Goal: Task Accomplishment & Management: Complete application form

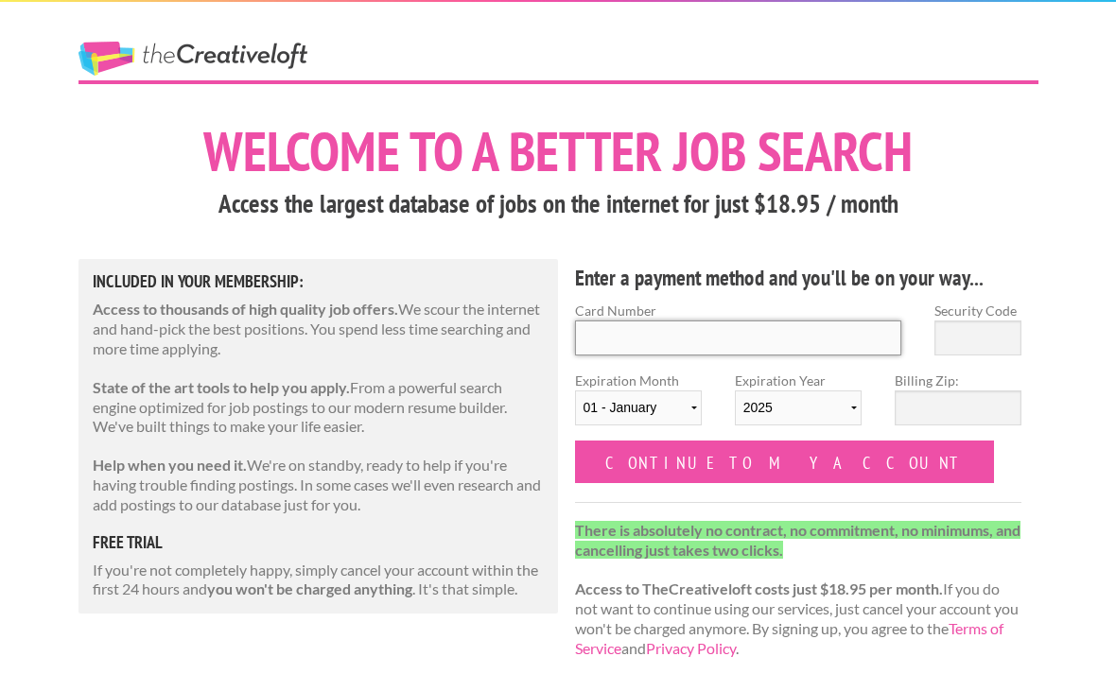
click at [692, 343] on input "Card Number" at bounding box center [738, 338] width 327 height 35
type input "[CREDIT_CARD_NUMBER]"
type input "993"
select select "08"
select select "2027"
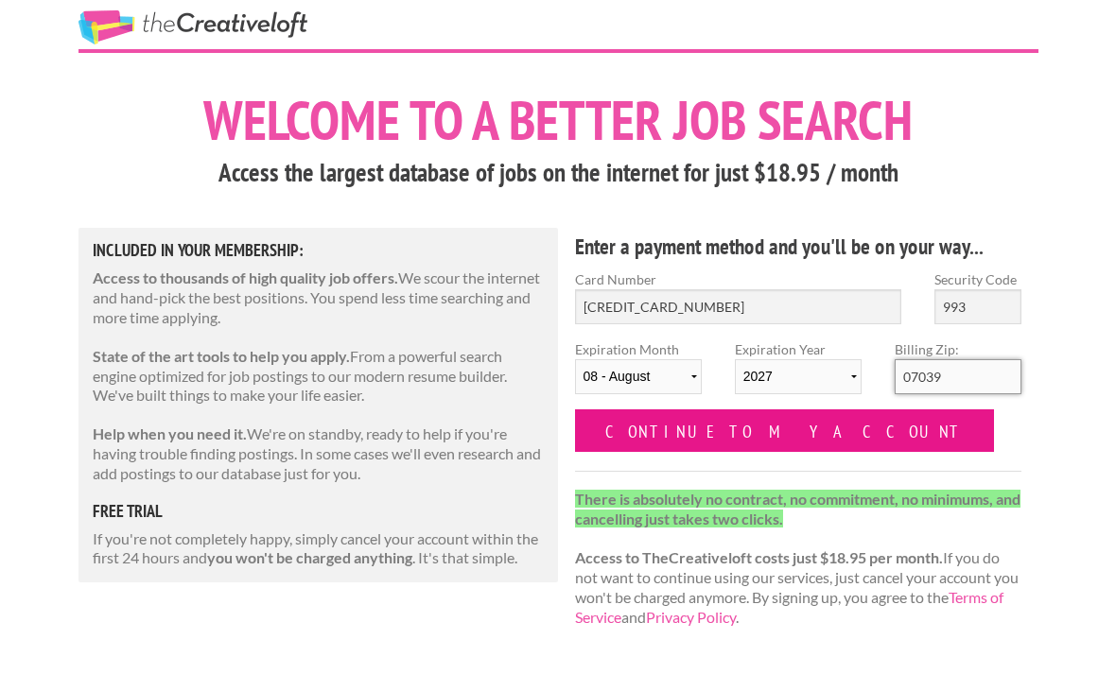
type input "07039"
click at [670, 441] on input "Continue to my account" at bounding box center [785, 462] width 420 height 43
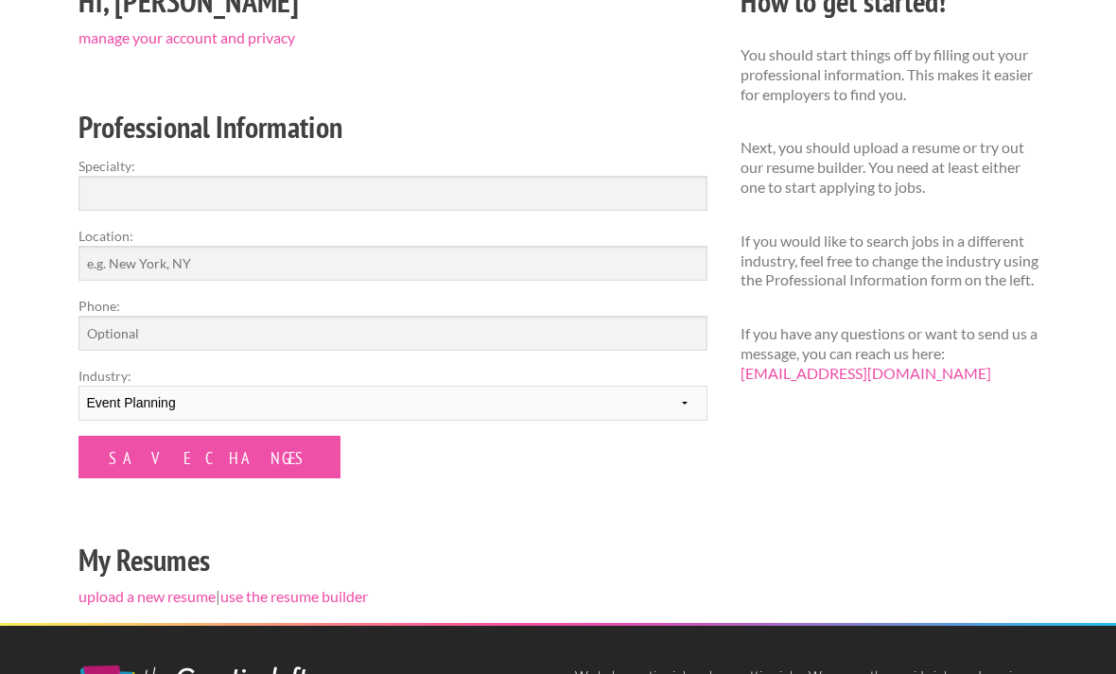
scroll to position [265, 0]
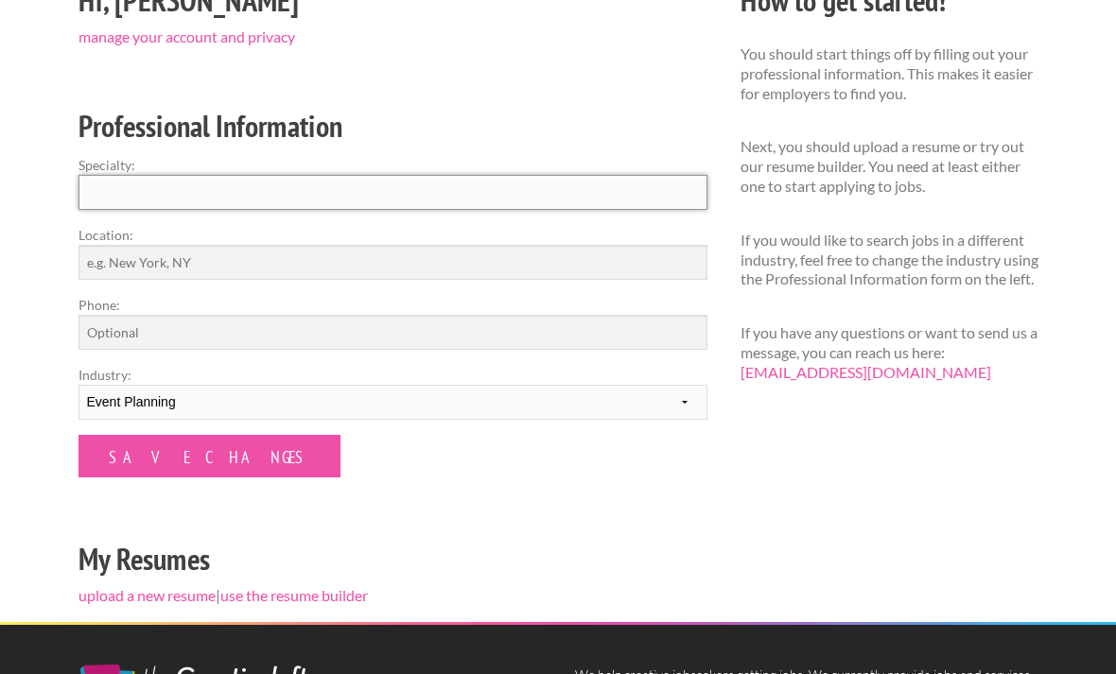
click at [386, 199] on input "Specialty:" at bounding box center [393, 193] width 629 height 35
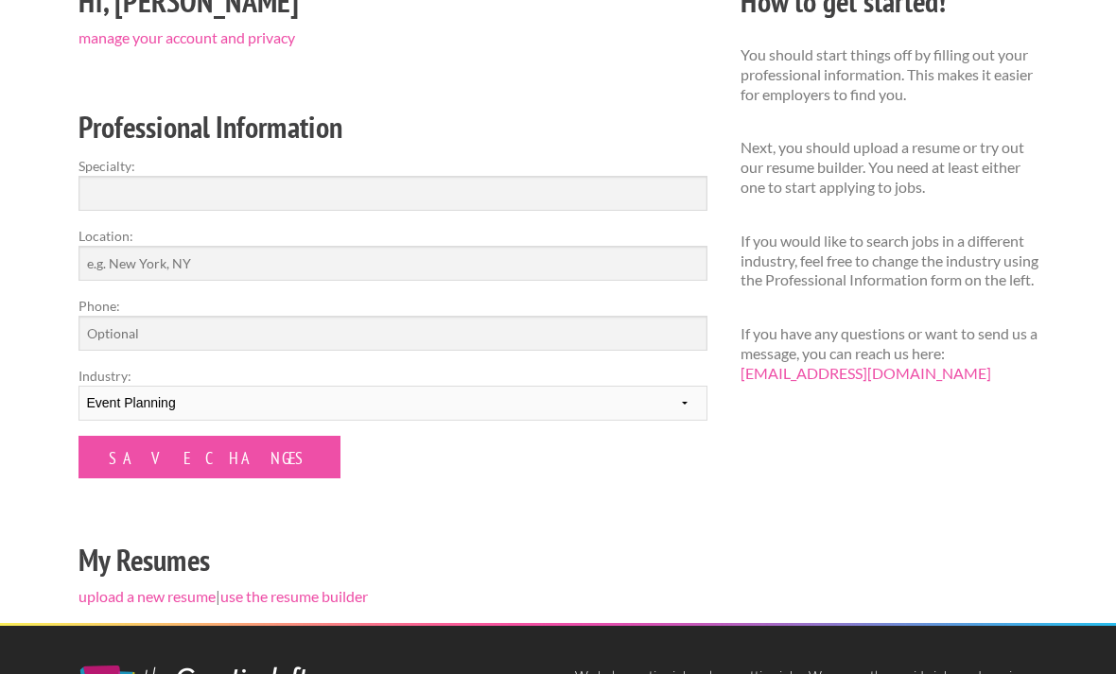
click at [427, 131] on h2 "Professional Information" at bounding box center [393, 127] width 629 height 43
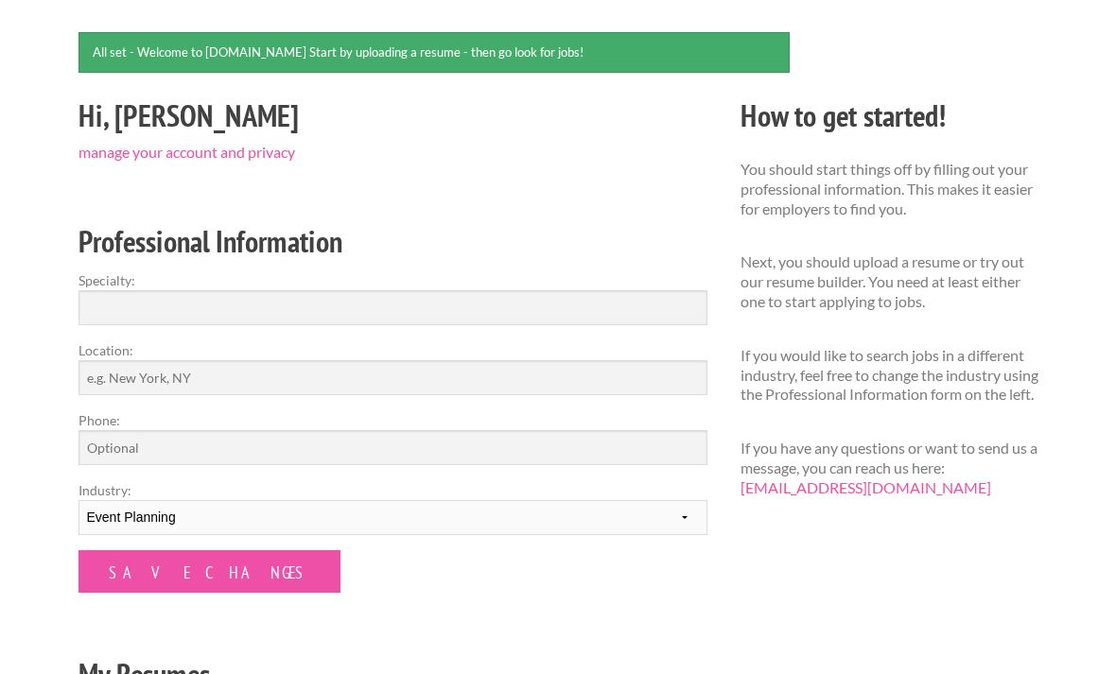
scroll to position [149, 0]
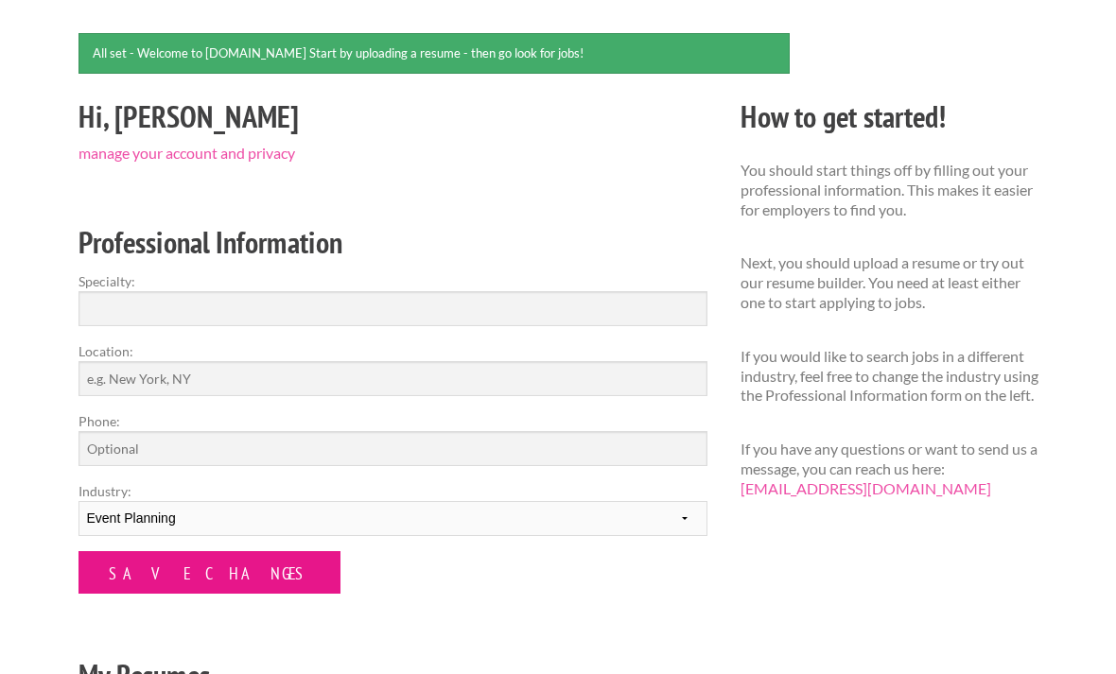
click at [184, 580] on input "Save Changes" at bounding box center [210, 572] width 262 height 43
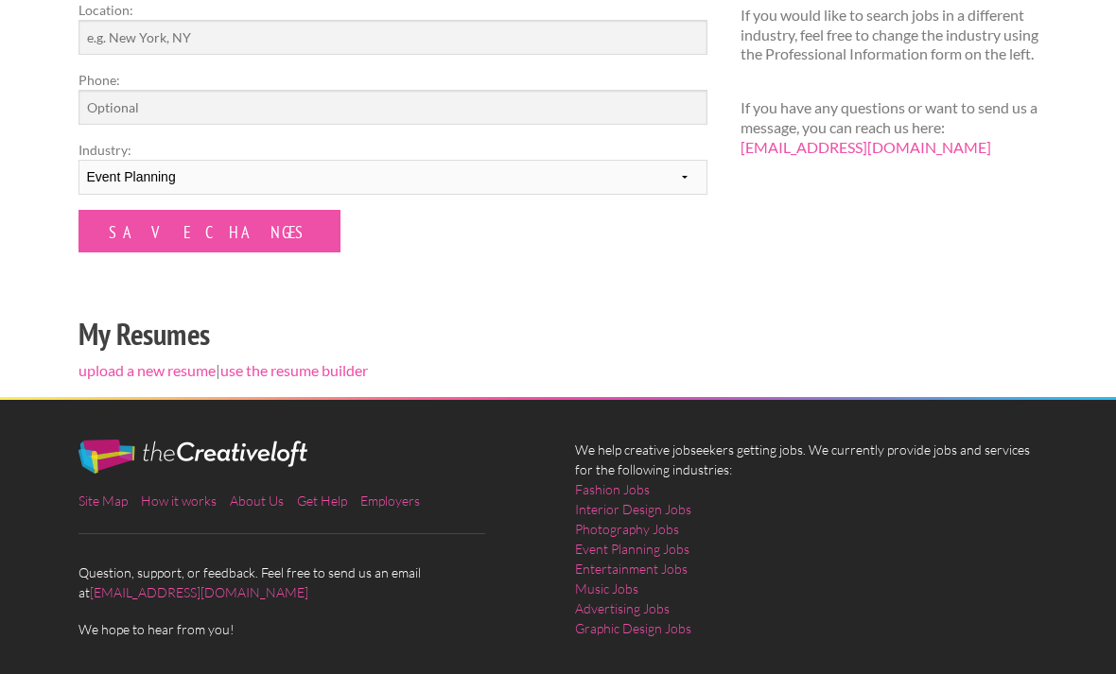
scroll to position [438, 0]
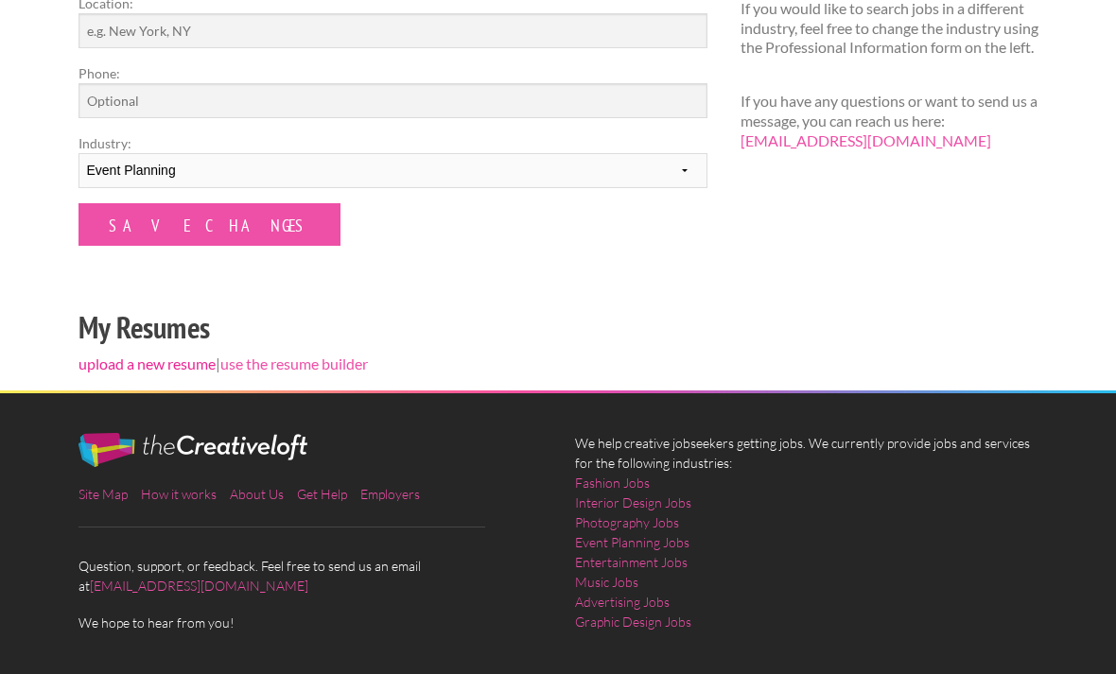
click at [113, 366] on link "upload a new resume" at bounding box center [147, 364] width 137 height 18
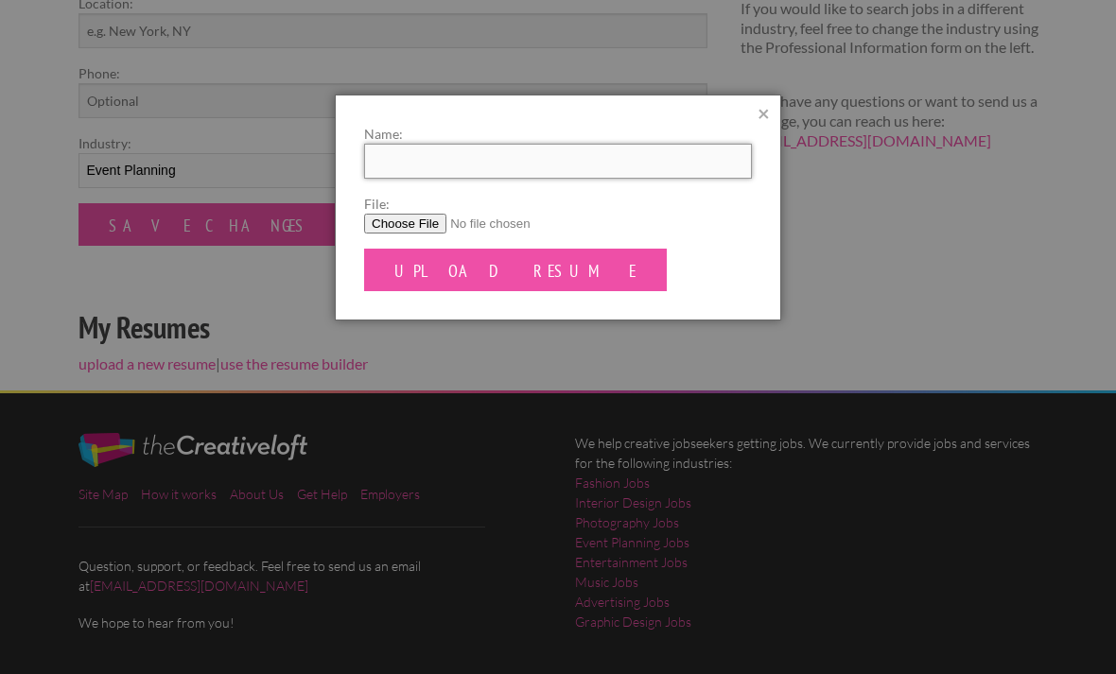
click at [467, 155] on input "Name:" at bounding box center [558, 161] width 388 height 35
type input "Addison Pentz"
click at [398, 221] on input "File:" at bounding box center [558, 224] width 388 height 20
type input "C:\fakepath\RESUME-6.pdf"
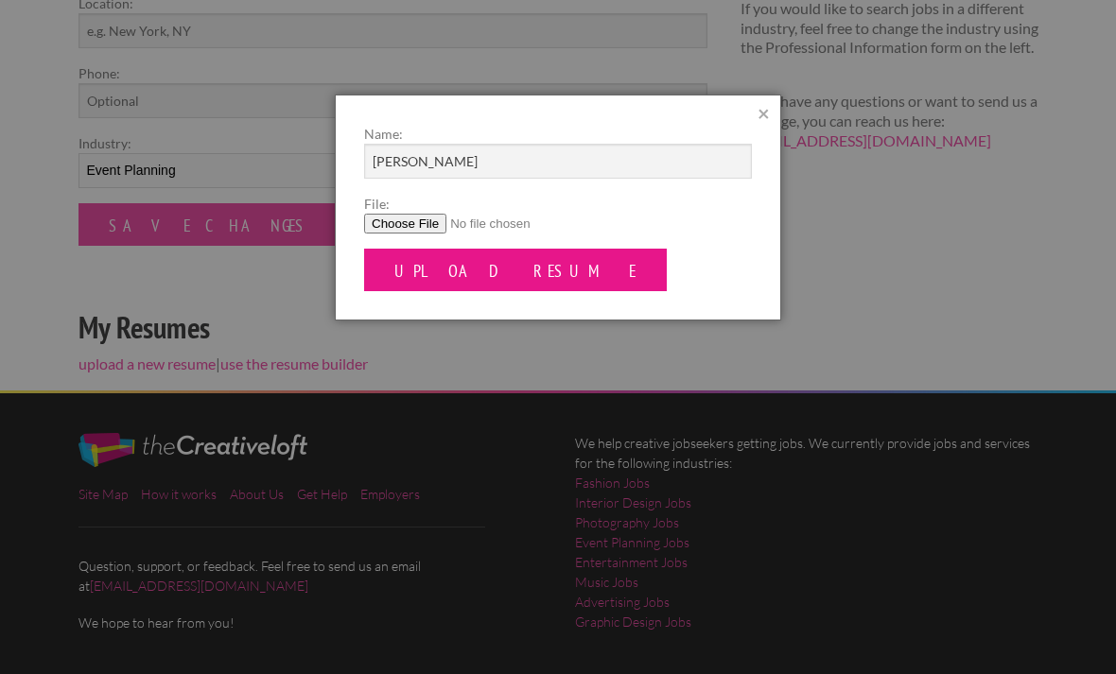
click at [431, 268] on input "Upload Resume" at bounding box center [515, 270] width 303 height 43
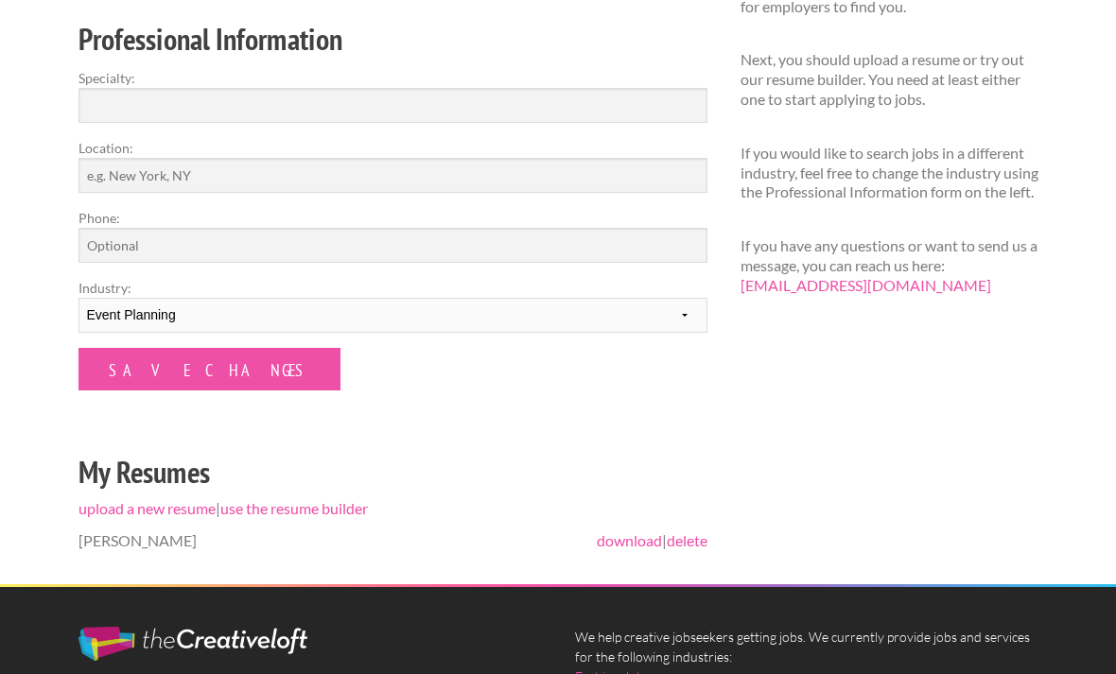
scroll to position [352, 0]
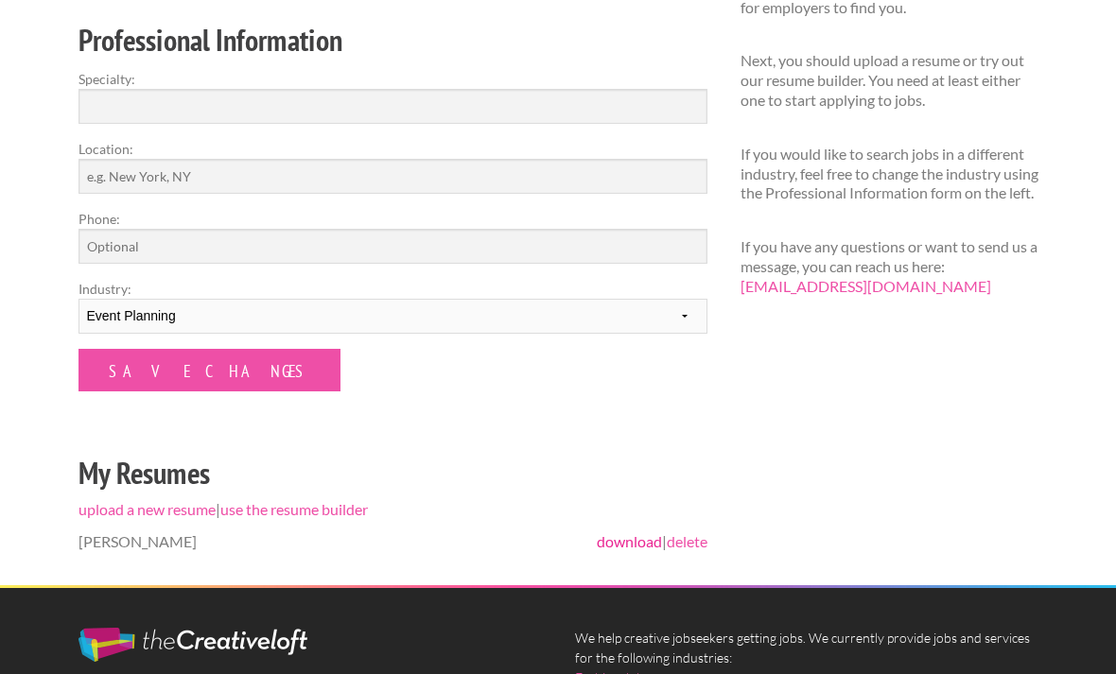
click at [628, 543] on link "download" at bounding box center [629, 542] width 65 height 18
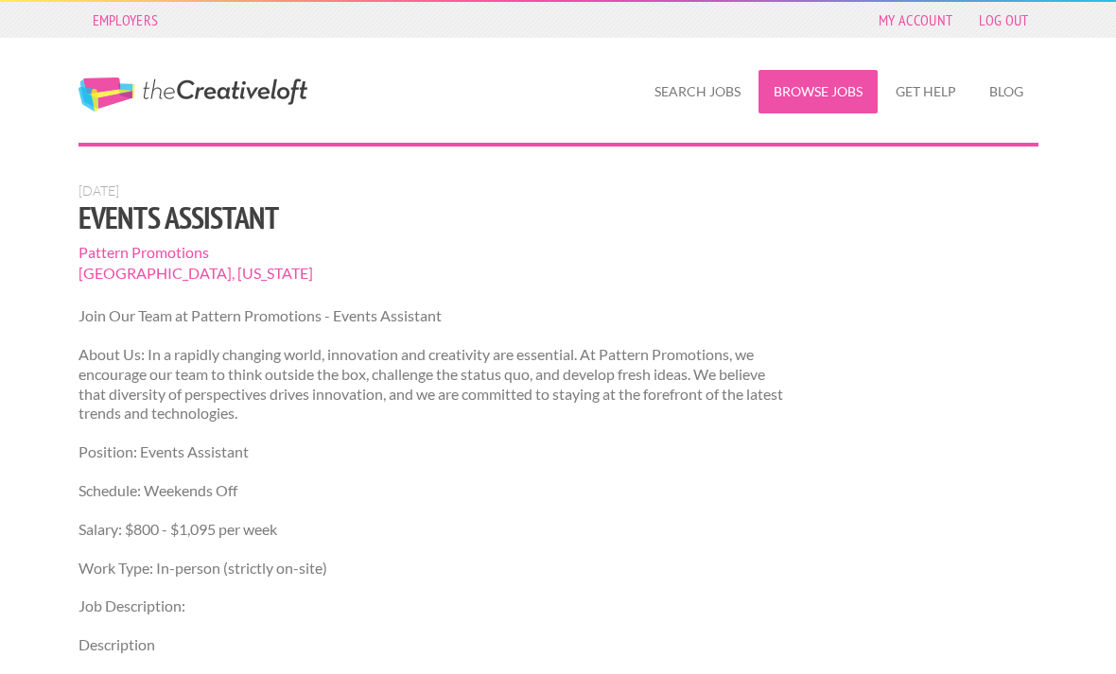
click at [813, 97] on link "Browse Jobs" at bounding box center [818, 92] width 119 height 44
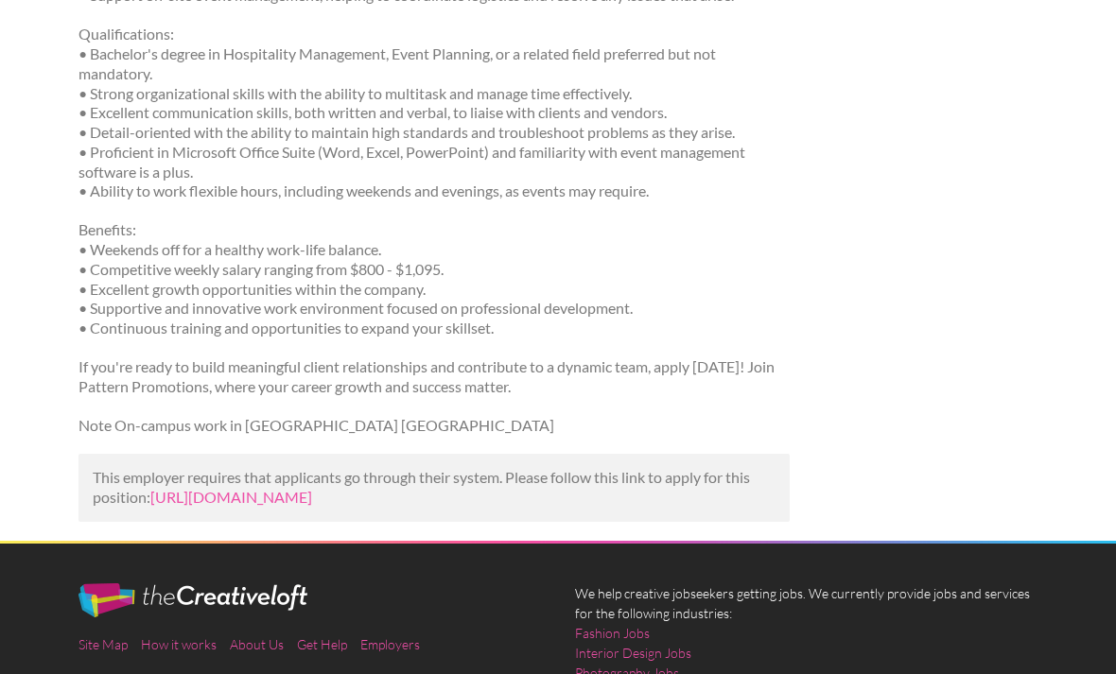
scroll to position [1100, 0]
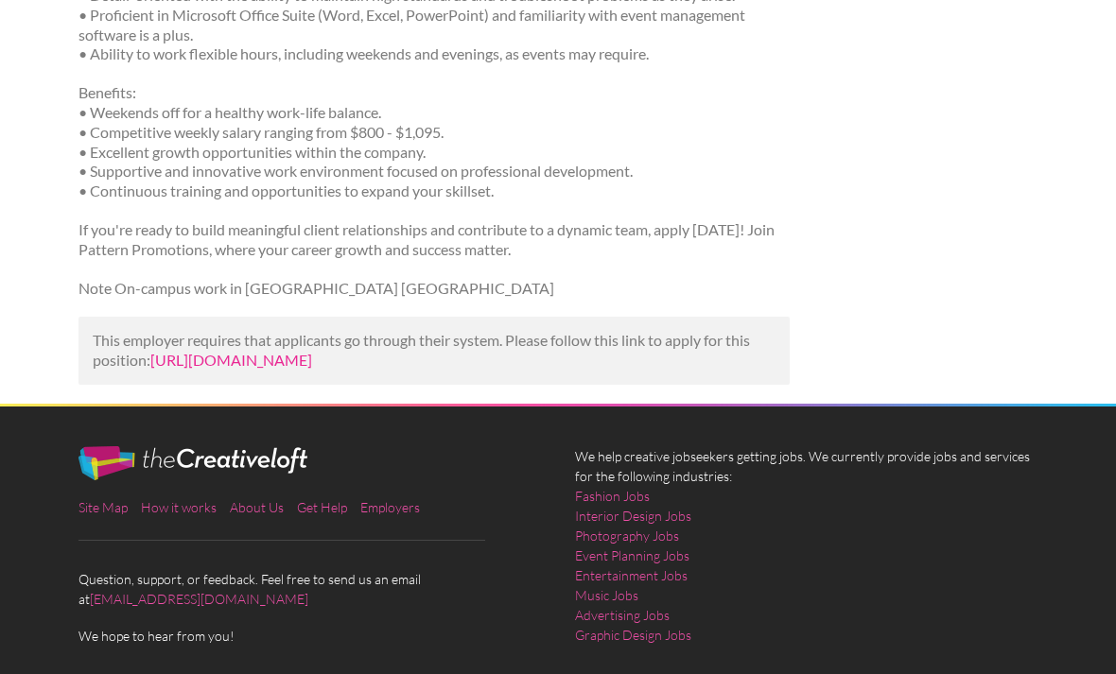
click at [286, 351] on link "https://careers.hireology.com/patternpromotions/2517613/description?utm_campaig…" at bounding box center [231, 360] width 162 height 18
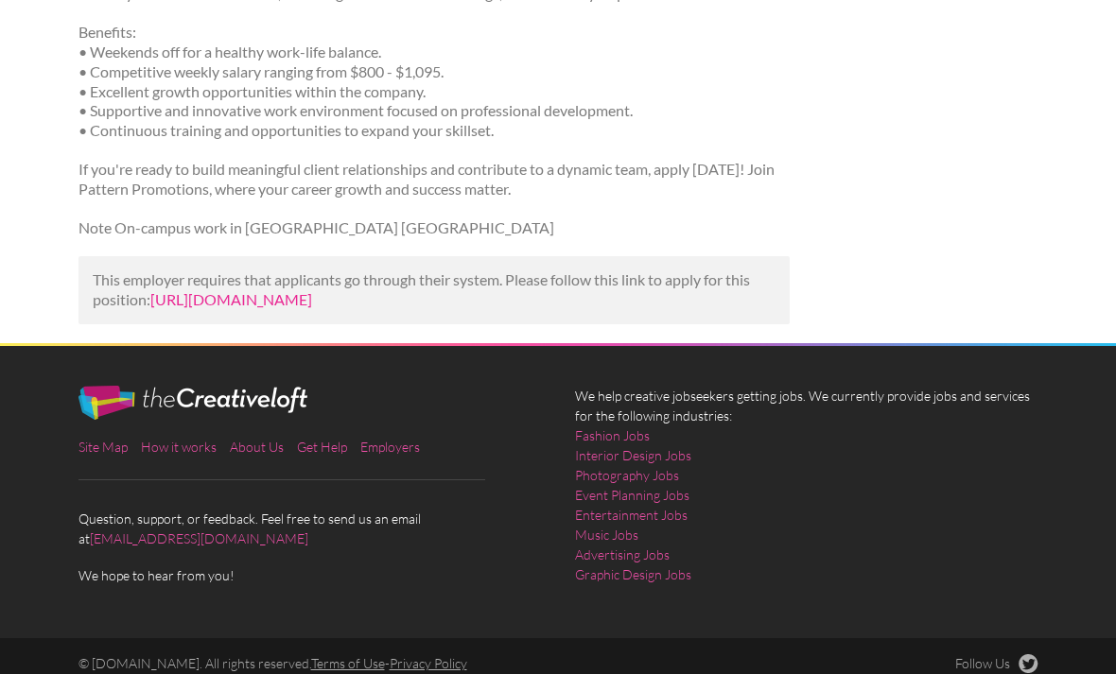
scroll to position [1161, 0]
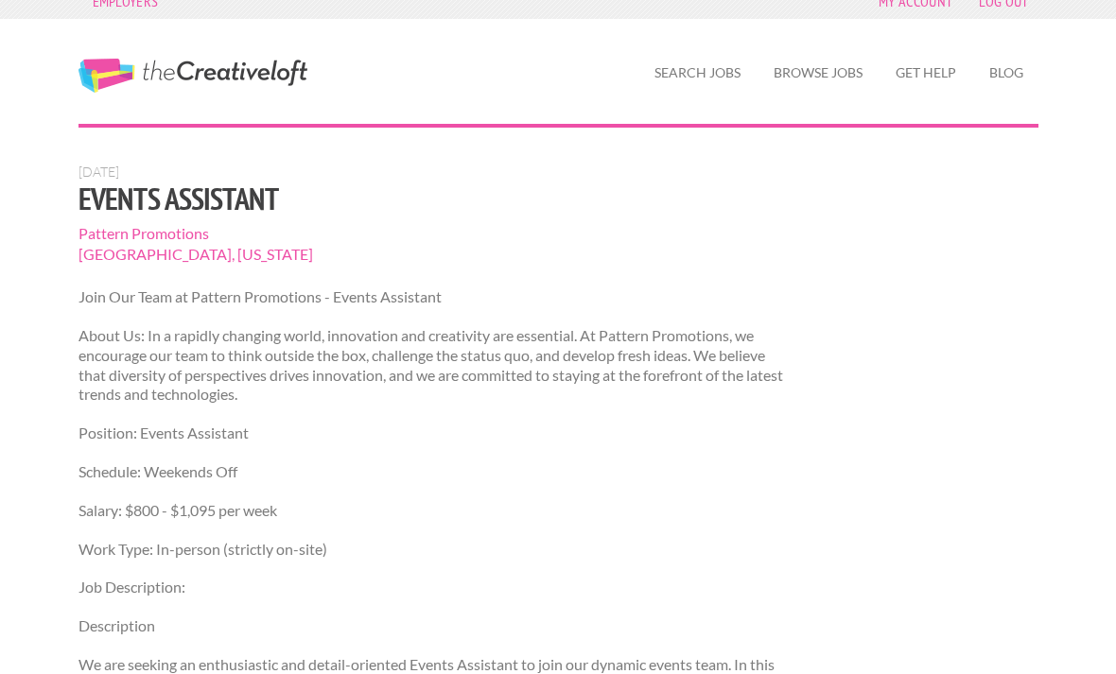
scroll to position [15, 0]
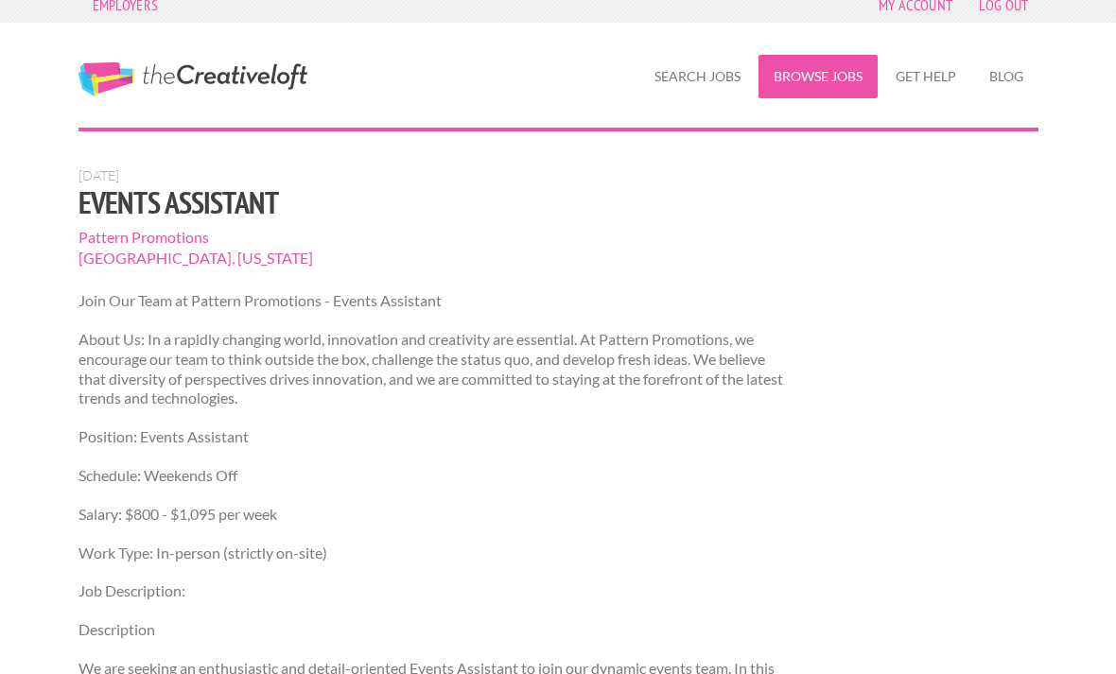
click at [845, 88] on link "Browse Jobs" at bounding box center [818, 77] width 119 height 44
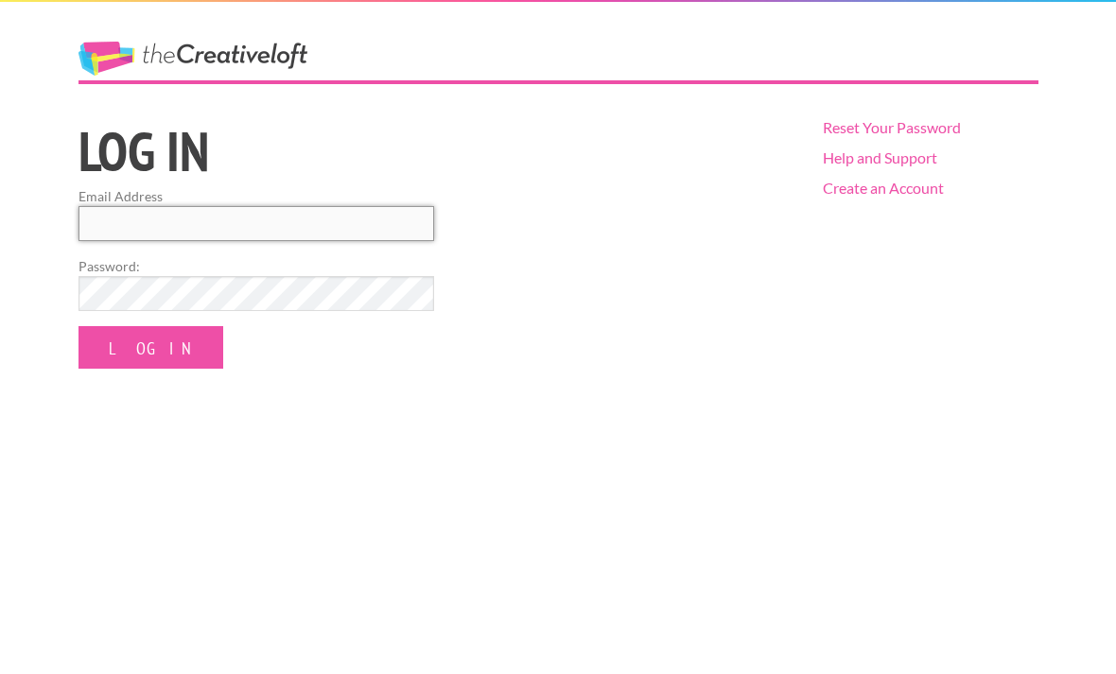
type input "addi.pentz@gmail.com"
click at [130, 347] on input "Log In" at bounding box center [151, 347] width 145 height 43
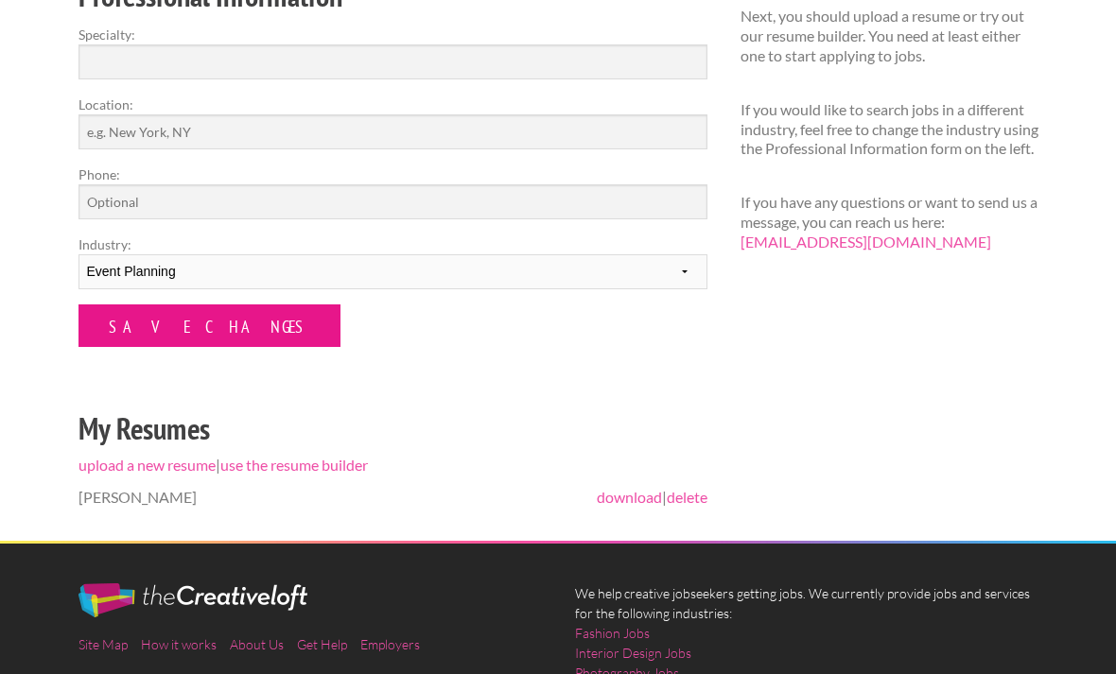
scroll to position [337, 0]
click at [159, 337] on input "Save Changes" at bounding box center [210, 326] width 262 height 43
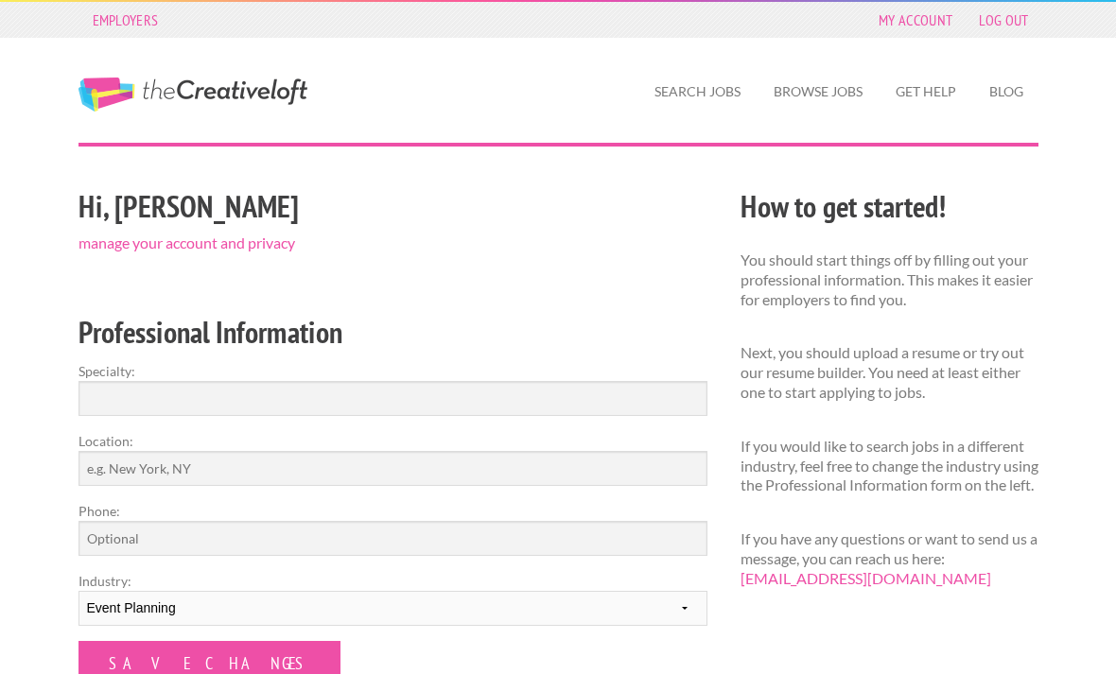
scroll to position [3, 0]
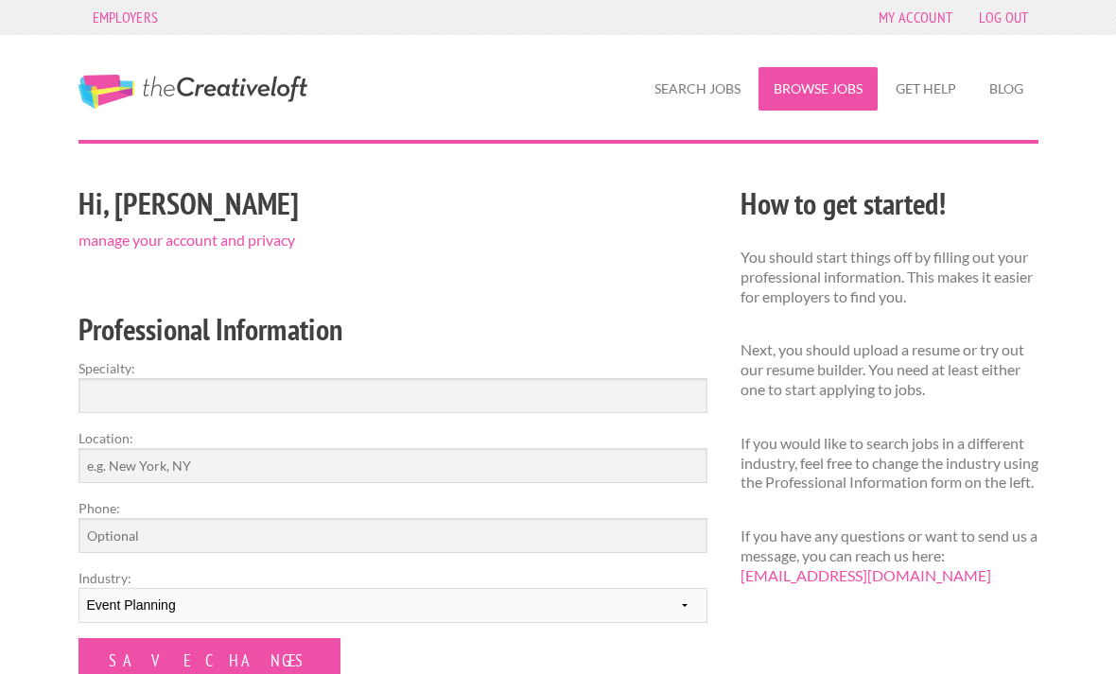
click at [822, 96] on link "Browse Jobs" at bounding box center [818, 89] width 119 height 44
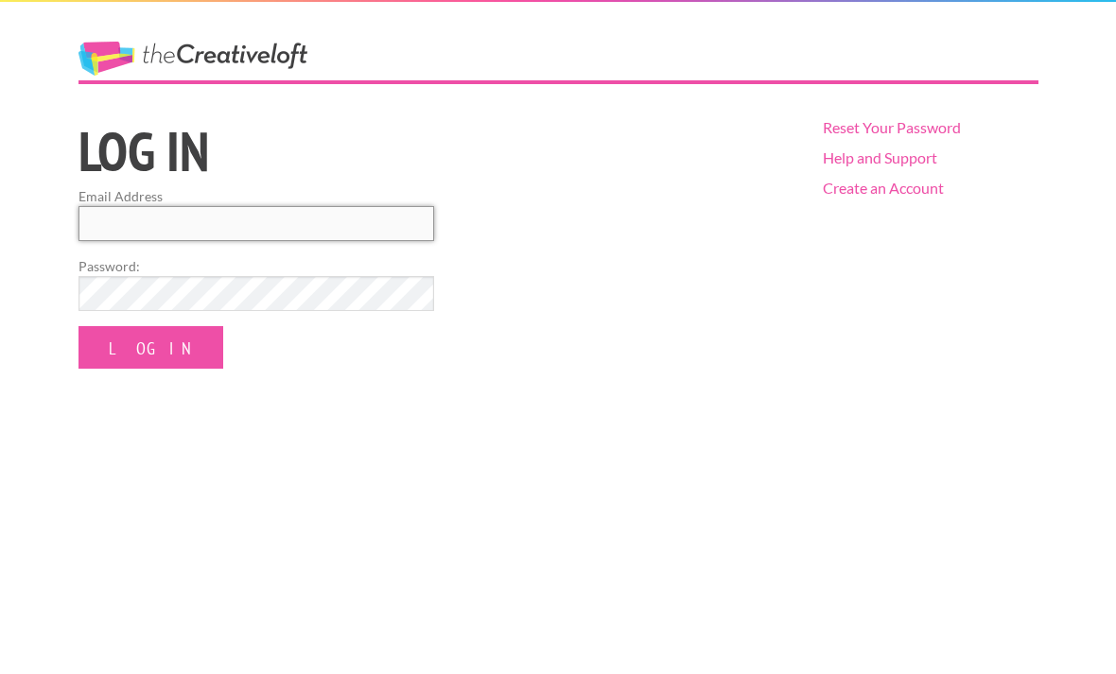
type input "[EMAIL_ADDRESS][PERSON_NAME][DOMAIN_NAME]"
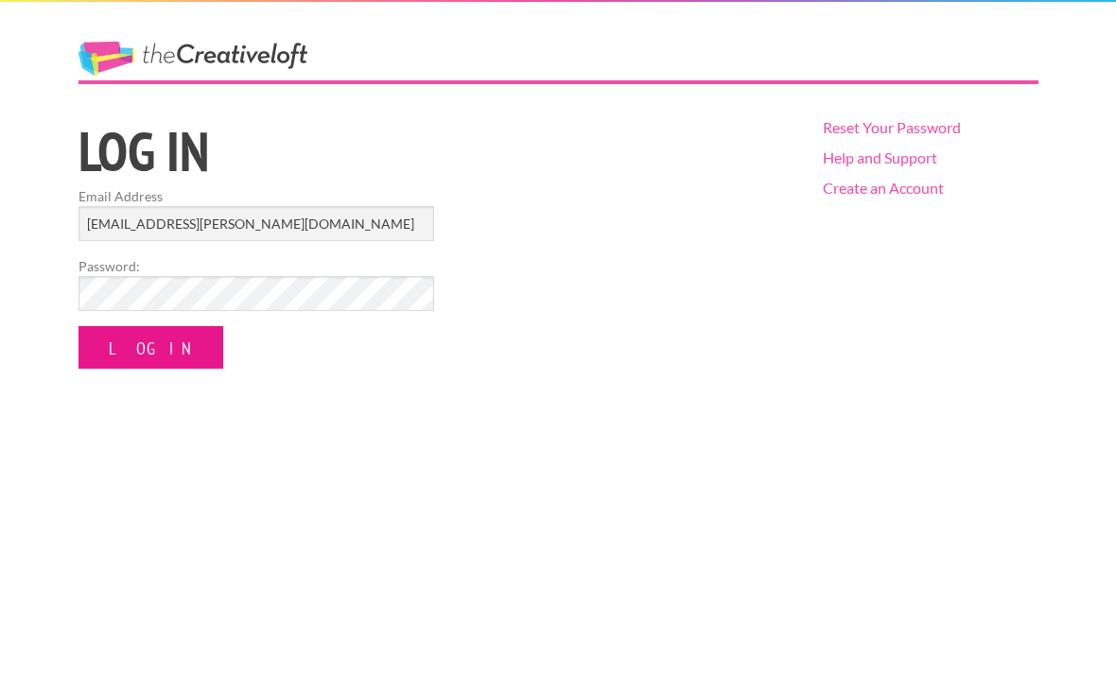
click at [101, 340] on input "Log In" at bounding box center [151, 347] width 145 height 43
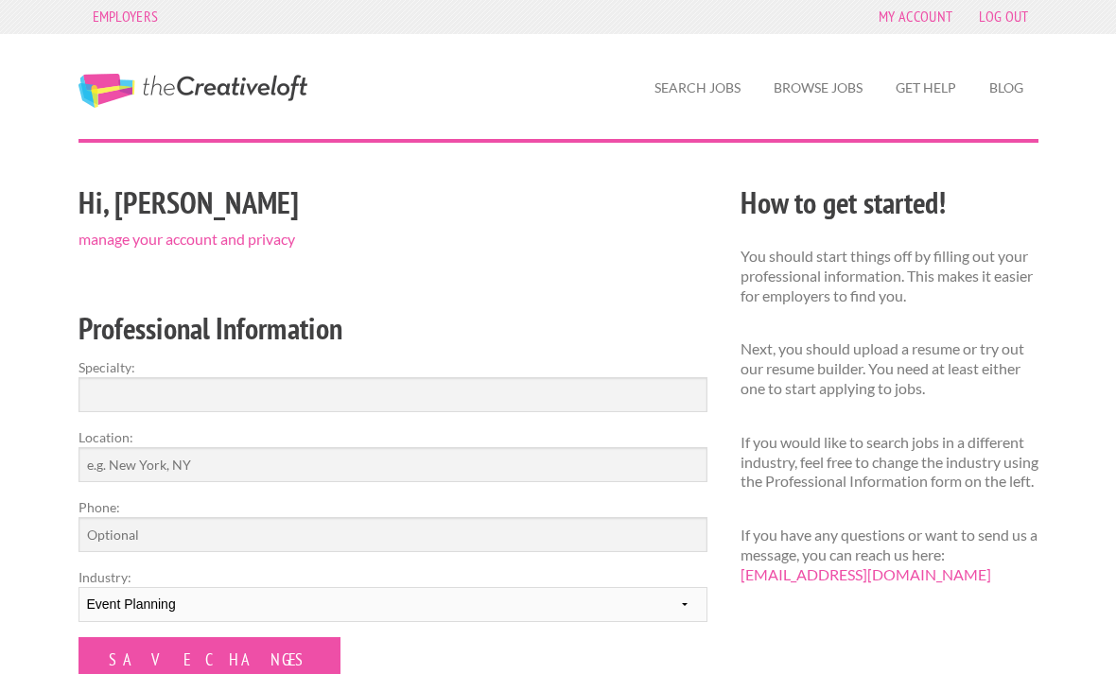
scroll to position [3, 0]
click at [257, 397] on input "Specialty:" at bounding box center [393, 395] width 629 height 35
type input "A"
type input "Event assisting"
click at [221, 464] on input "Location:" at bounding box center [393, 465] width 629 height 35
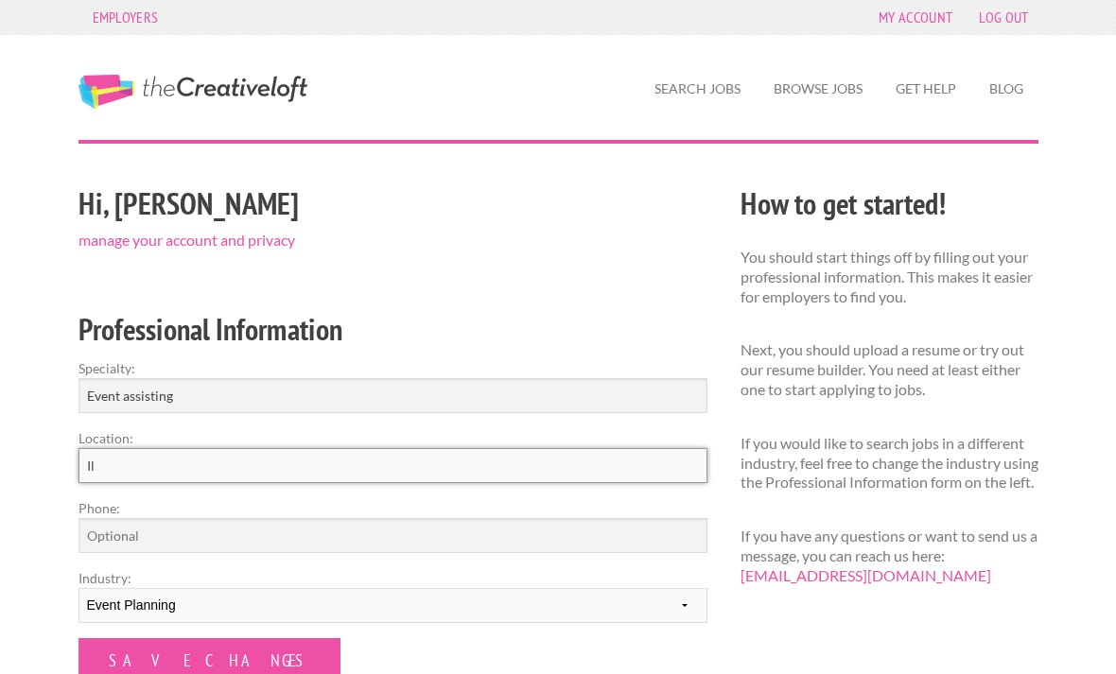
type input "I"
type input "[US_STATE]"
click at [211, 535] on input "Phone:" at bounding box center [393, 535] width 629 height 35
type input "8473726739"
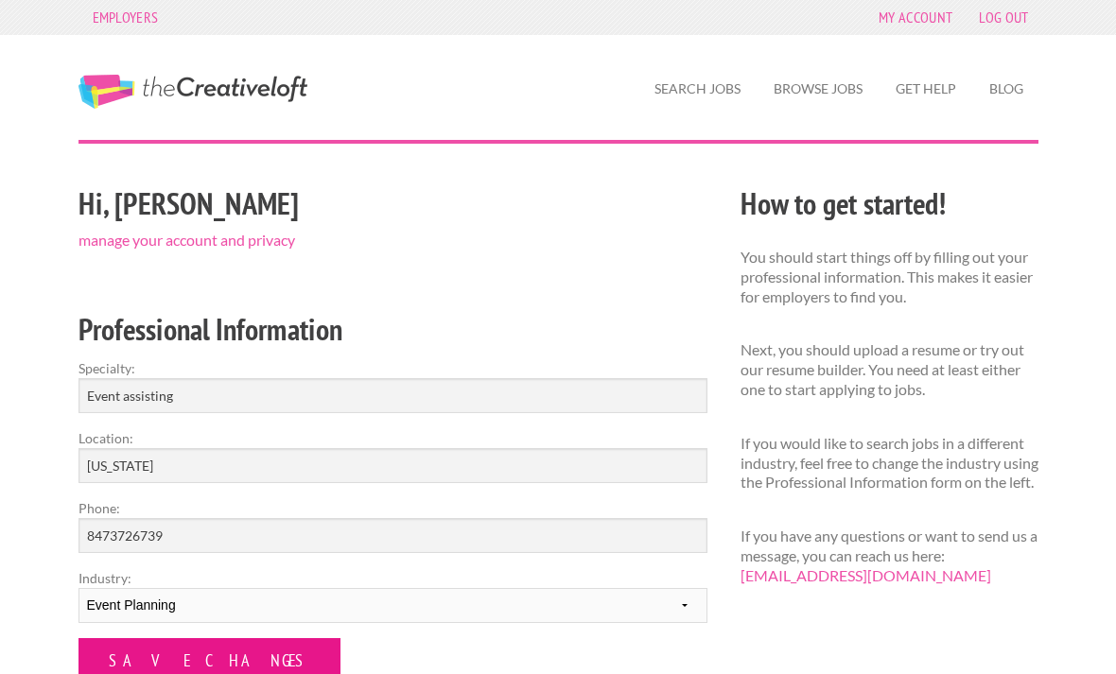
click at [132, 662] on input "Save Changes" at bounding box center [210, 659] width 262 height 43
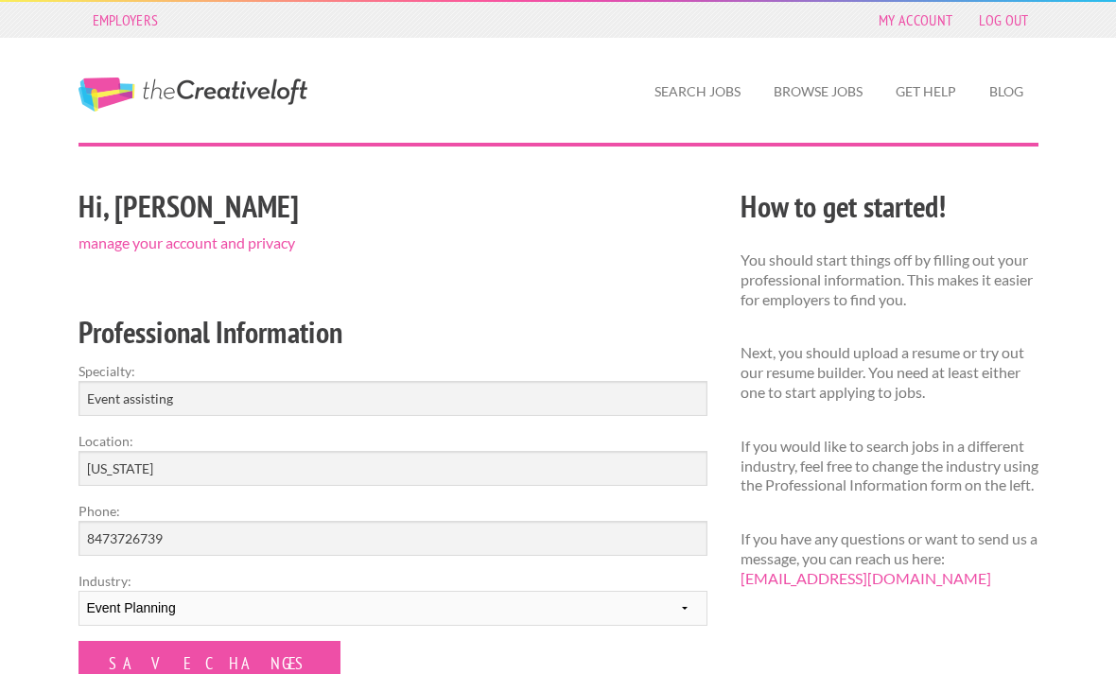
click at [825, 114] on div "Search Jobs Browse Jobs Get Help Blog" at bounding box center [724, 90] width 662 height 105
click at [720, 107] on link "Search Jobs" at bounding box center [697, 92] width 116 height 44
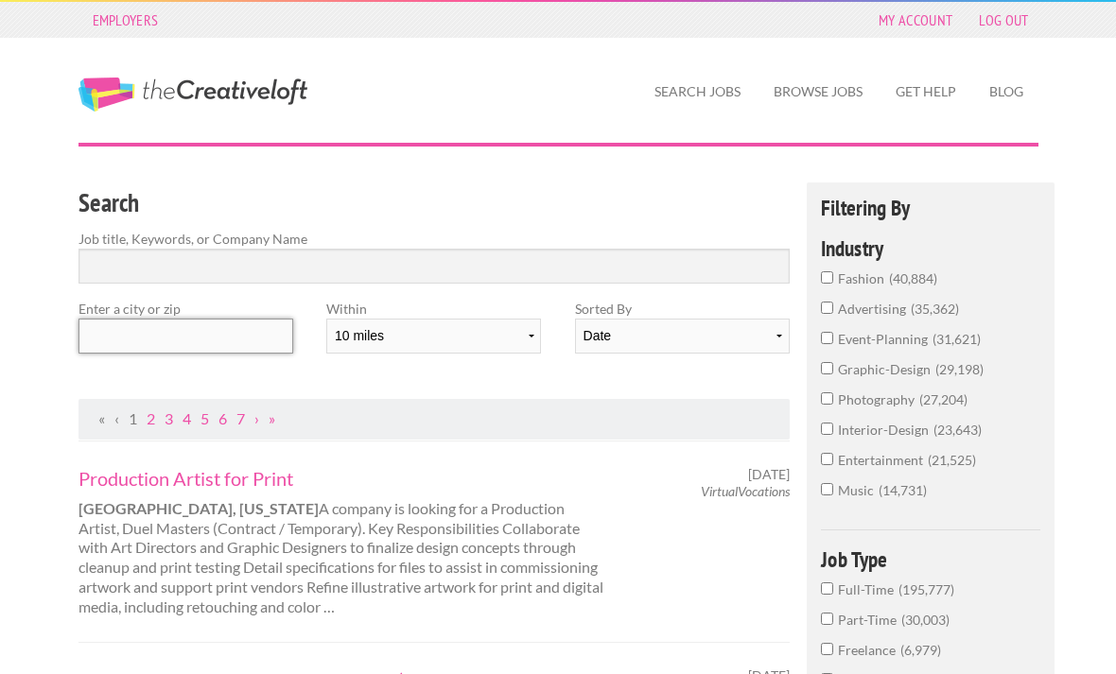
click at [201, 338] on input "text" at bounding box center [186, 336] width 215 height 35
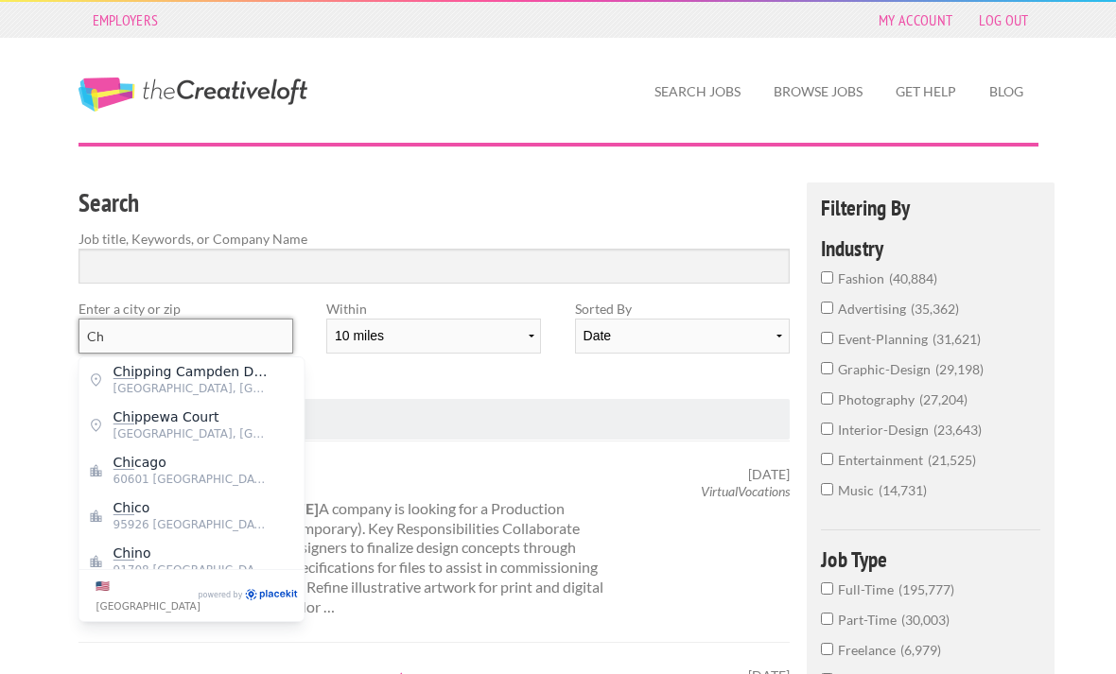
type input "C"
drag, startPoint x: 201, startPoint y: 335, endPoint x: 156, endPoint y: 441, distance: 114.9
click at [0, 0] on html "Employers My Account Log Out The Creative Loft Search Jobs Browse Jobs Get Help…" at bounding box center [558, 337] width 1116 height 674
click at [156, 441] on div "Production Artist for Print [GEOGRAPHIC_DATA], [US_STATE] A company is looking …" at bounding box center [435, 541] width 712 height 201
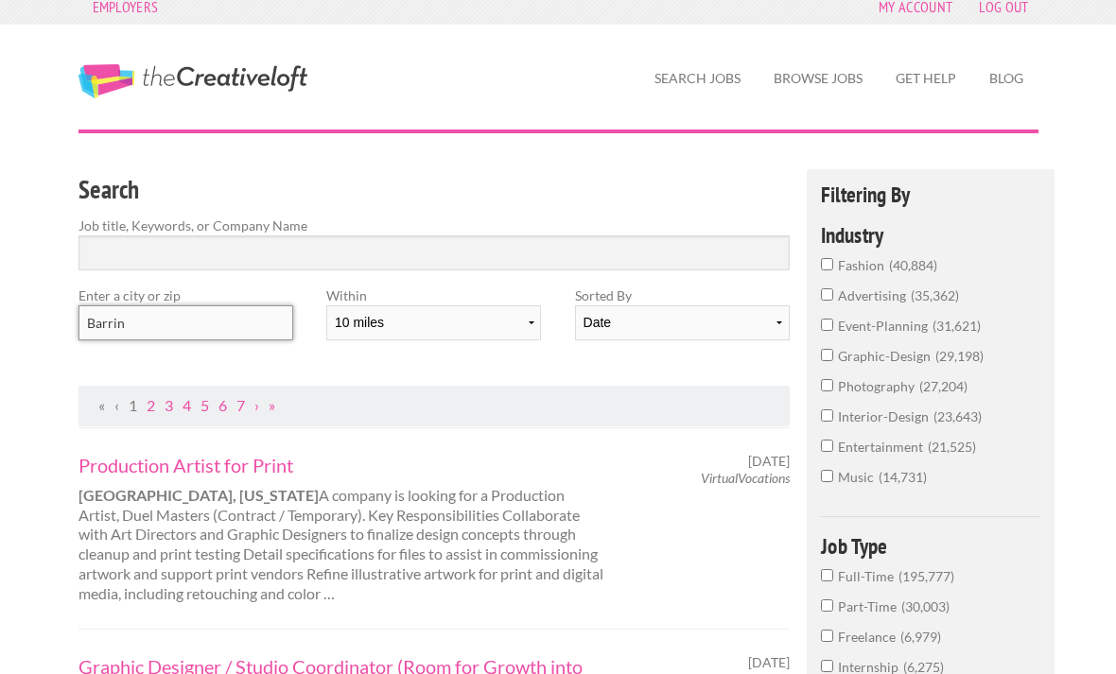
click at [183, 332] on input "Barrin" at bounding box center [186, 323] width 215 height 35
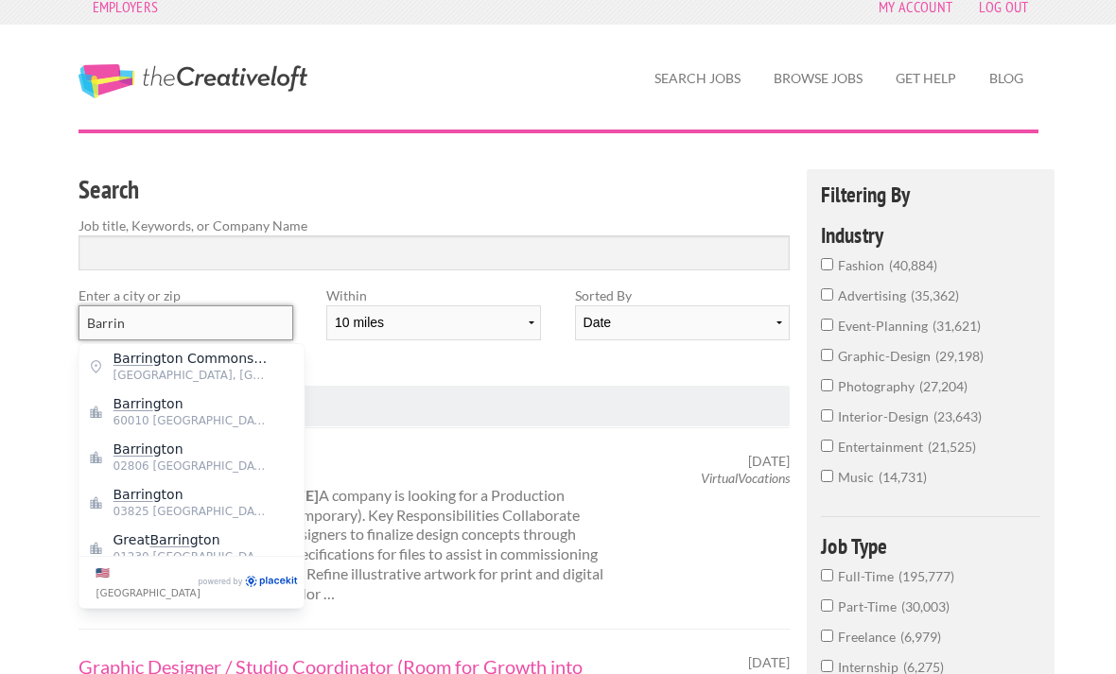
scroll to position [12, 0]
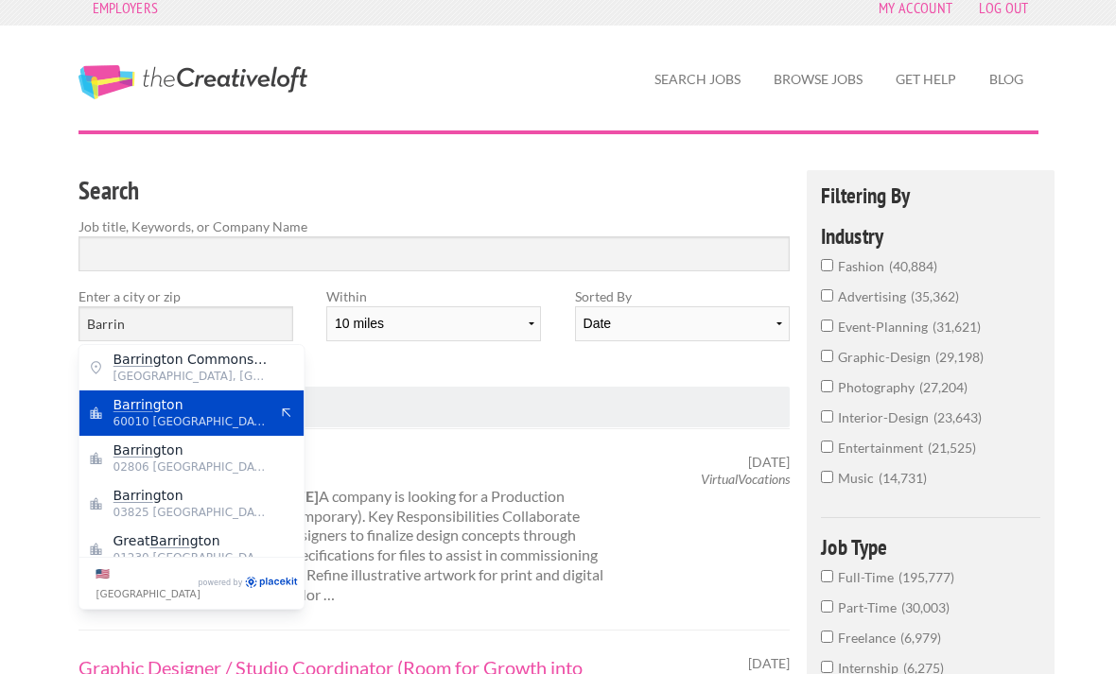
click at [164, 410] on span "Barrin gton" at bounding box center [191, 404] width 155 height 17
type input "Barrington"
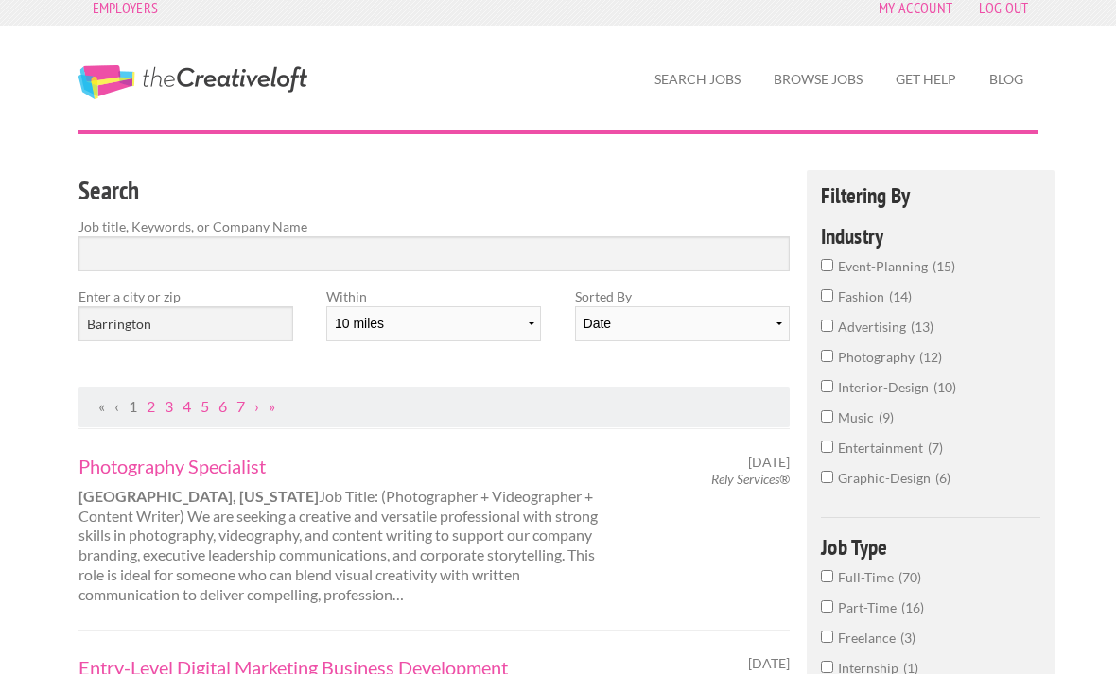
click at [832, 267] on input "event-planning 15" at bounding box center [827, 265] width 12 height 12
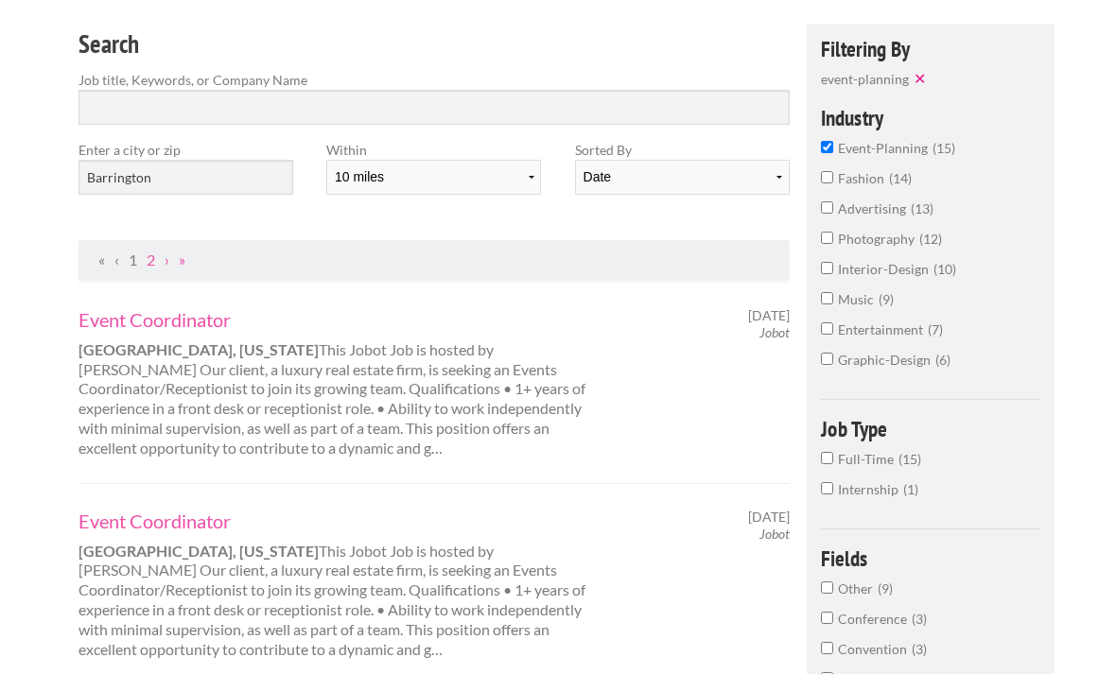
scroll to position [168, 0]
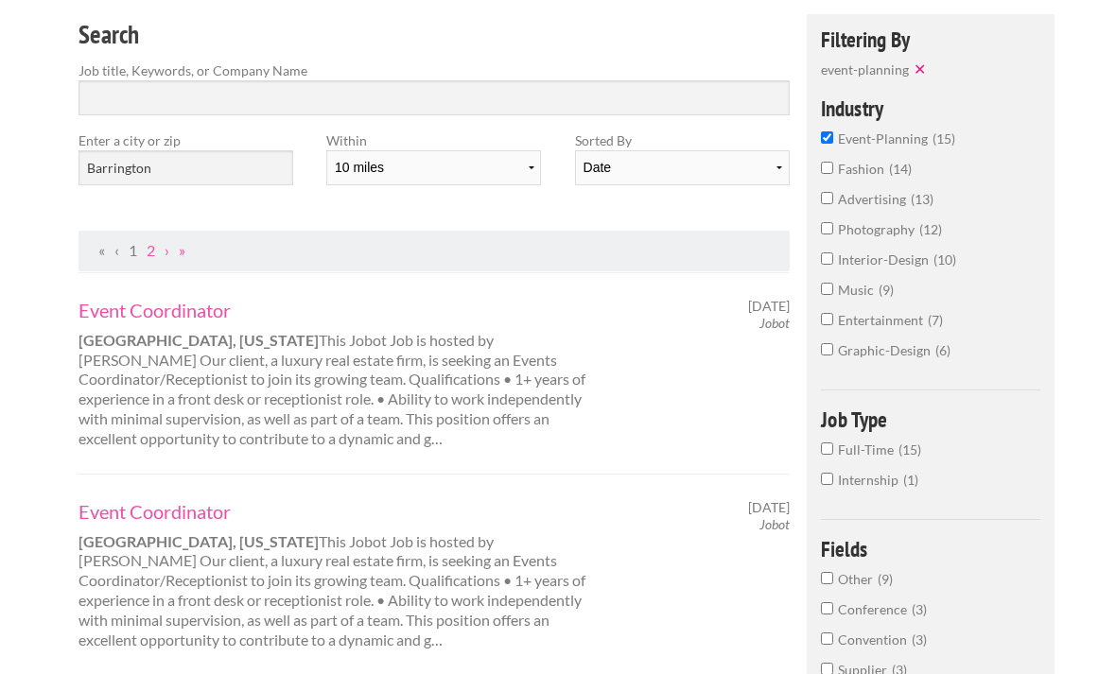
click at [836, 497] on label "Internship 1" at bounding box center [931, 485] width 220 height 30
click at [833, 485] on input "Internship 1" at bounding box center [827, 479] width 12 height 12
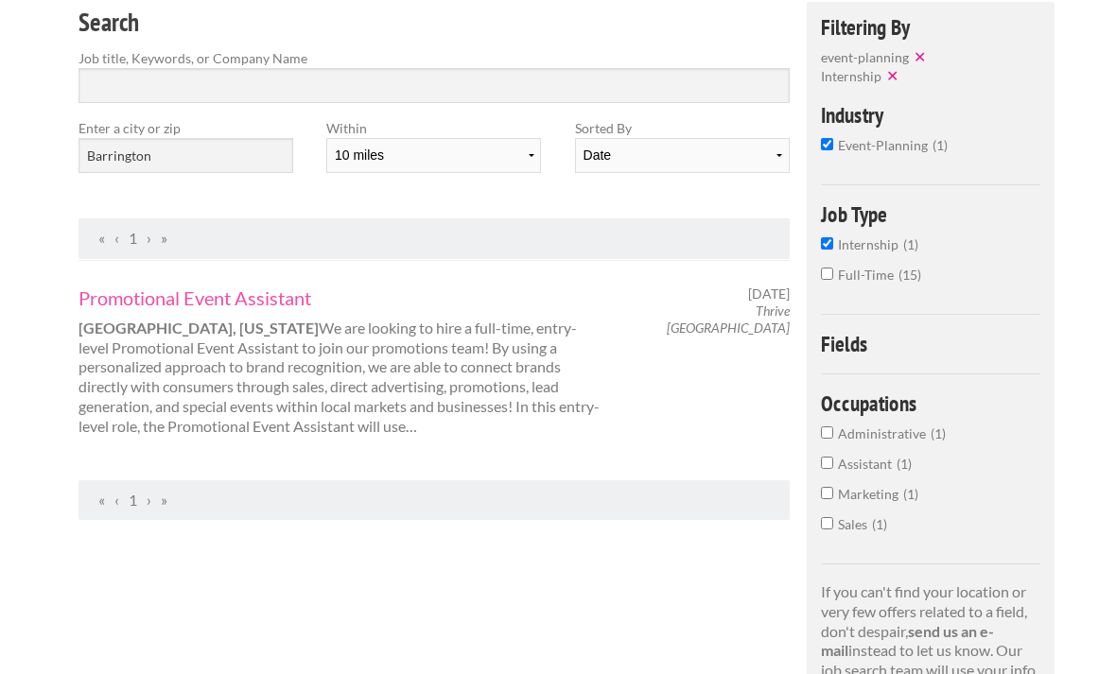
scroll to position [181, 0]
click at [199, 297] on link "Promotional Event Assistant" at bounding box center [342, 298] width 526 height 25
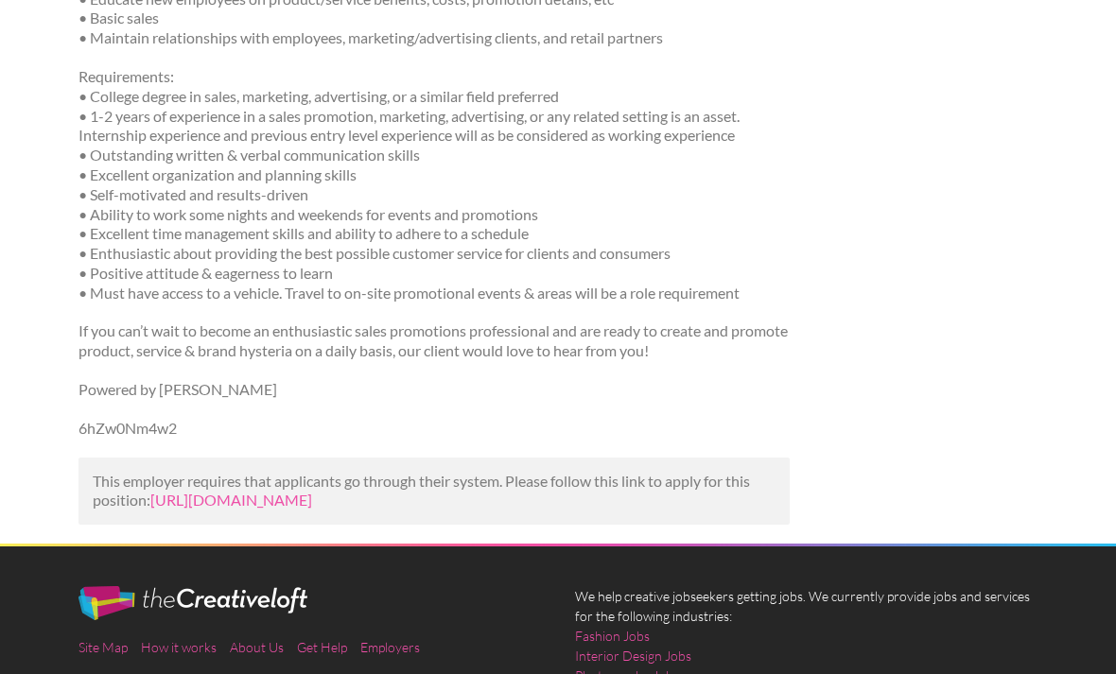
scroll to position [738, 0]
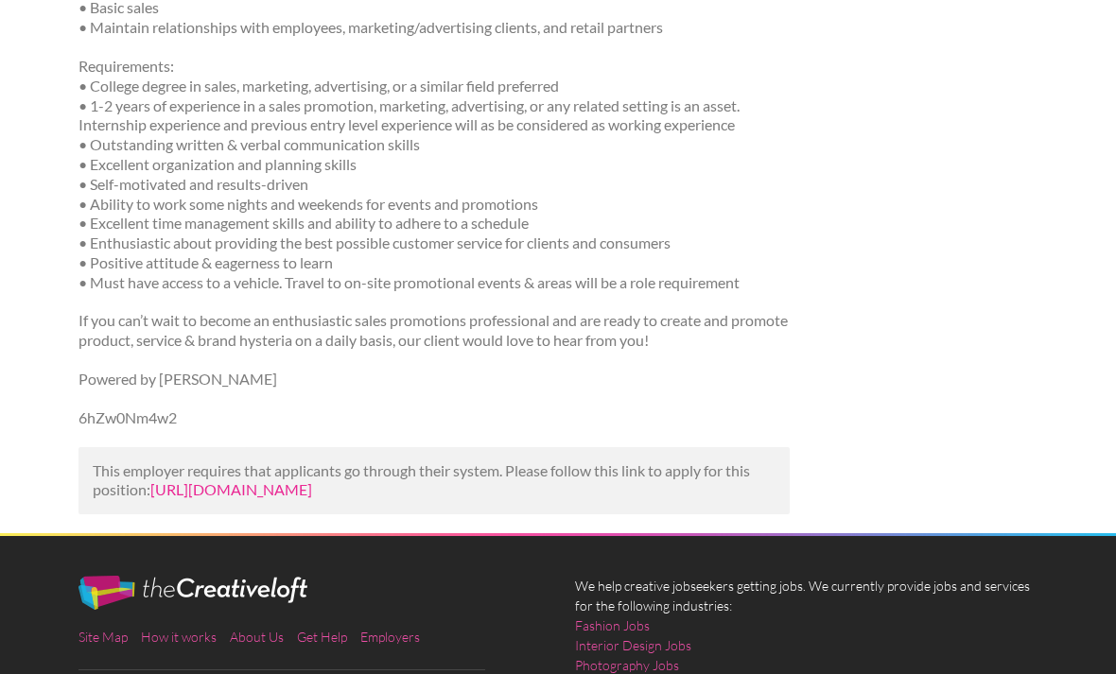
click at [209, 481] on link "https://www.linkedin.com/jobs/view/promotional-event-assistant-at-thrive-chicag…" at bounding box center [231, 490] width 162 height 18
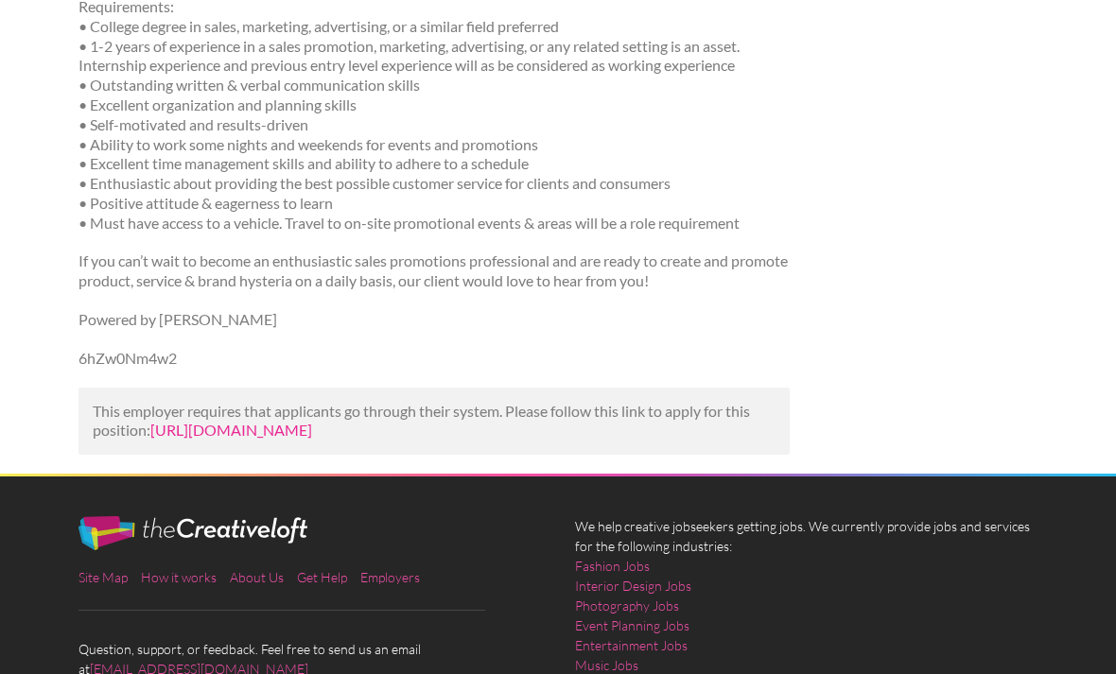
scroll to position [798, 0]
